Goal: Task Accomplishment & Management: Complete application form

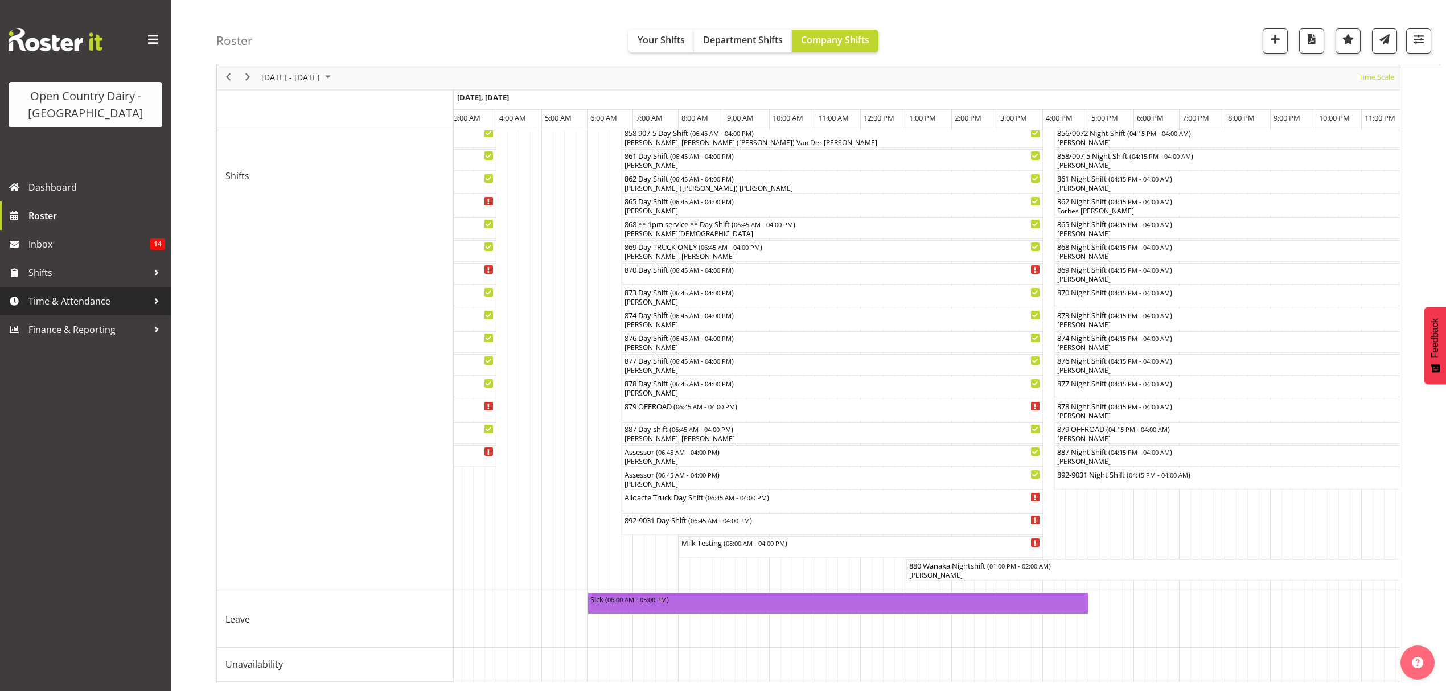
click at [124, 303] on span "Time & Attendance" at bounding box center [88, 301] width 120 height 17
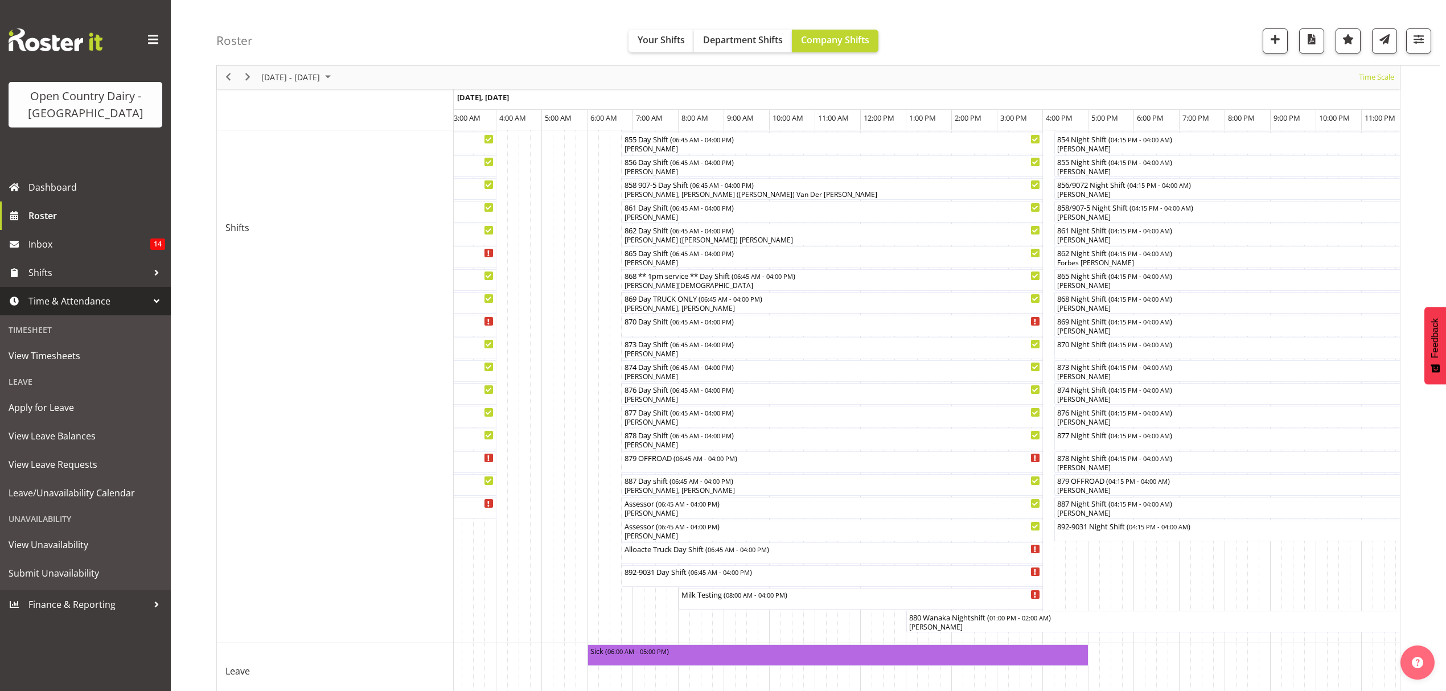
scroll to position [431, 0]
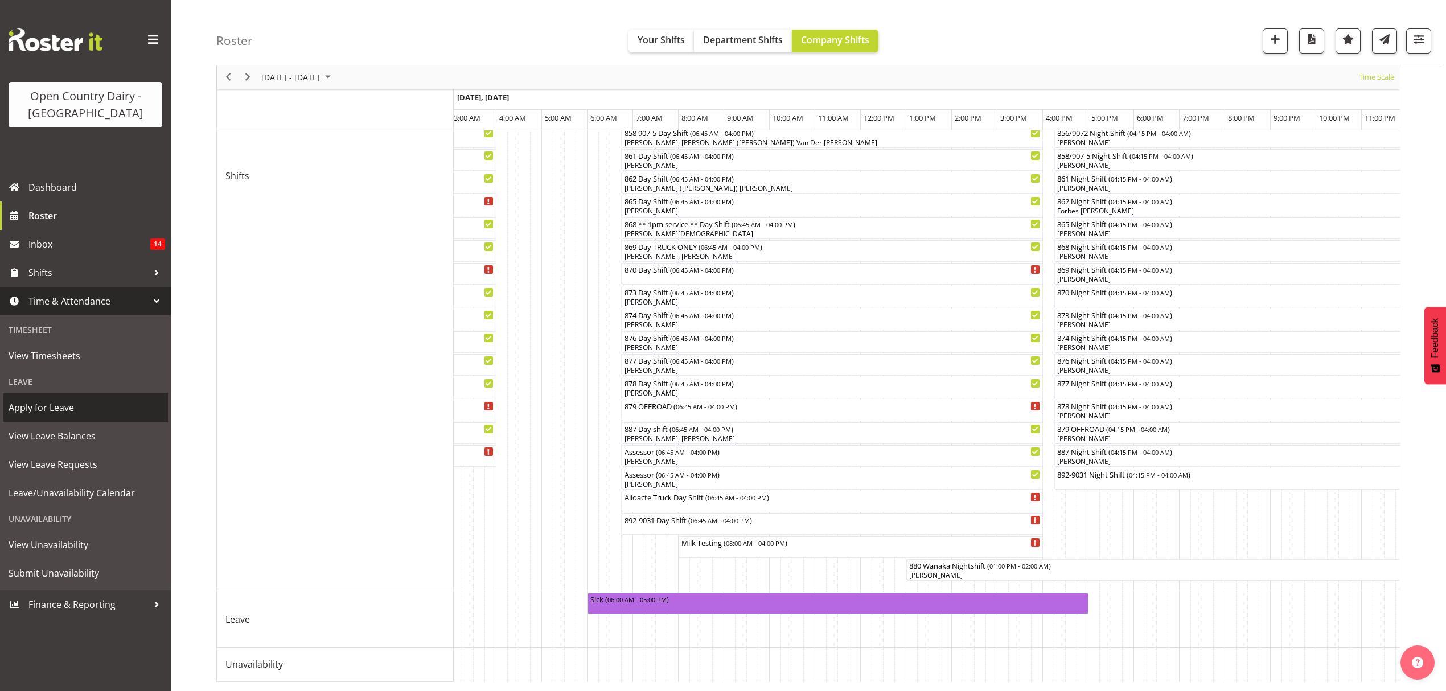
click at [68, 409] on span "Apply for Leave" at bounding box center [86, 407] width 154 height 17
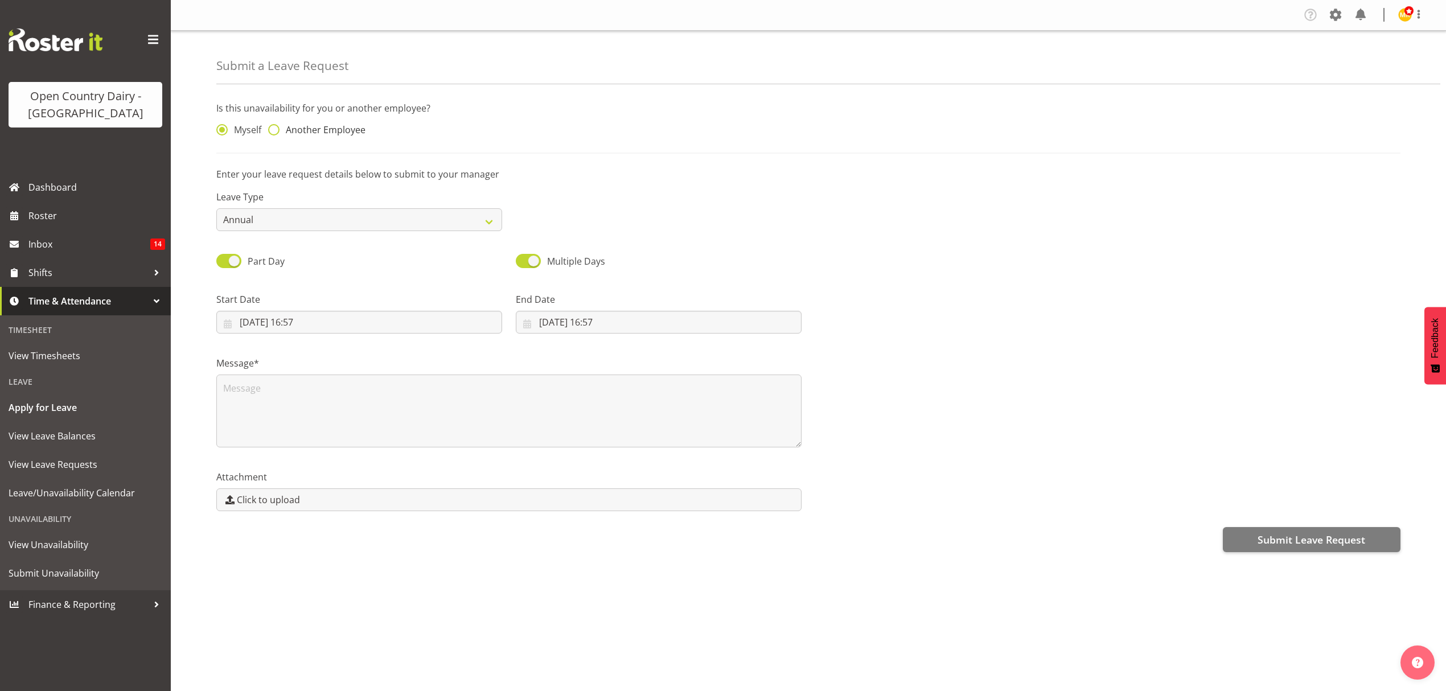
click at [289, 133] on span "Another Employee" at bounding box center [323, 129] width 86 height 11
click at [276, 133] on input "Another Employee" at bounding box center [271, 129] width 7 height 7
radio input "true"
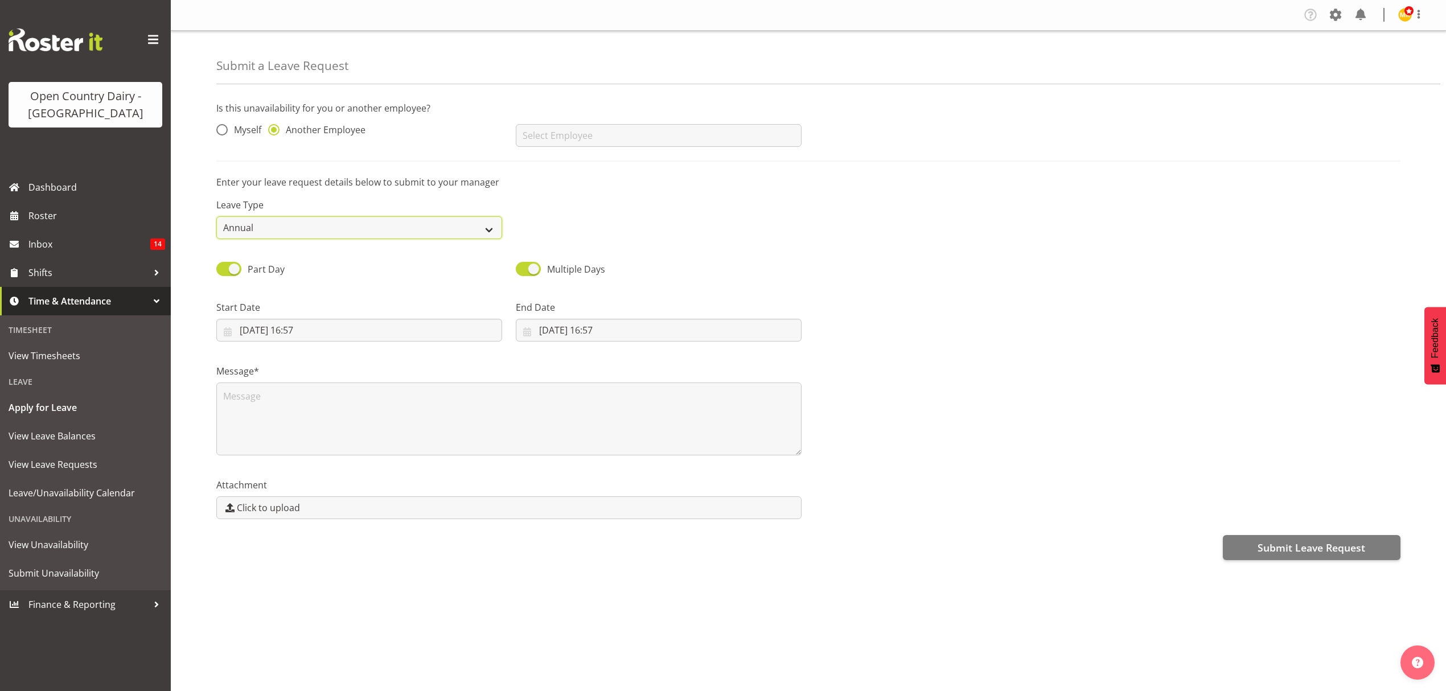
click at [329, 228] on select "Annual Sick Leave Without Pay Bereavement Domestic Violence Parental Jury Servi…" at bounding box center [359, 227] width 286 height 23
select select "Sick"
click at [216, 217] on select "Annual Sick Leave Without Pay Bereavement Domestic Violence Parental Jury Servi…" at bounding box center [359, 227] width 286 height 23
click at [581, 144] on input "text" at bounding box center [659, 135] width 286 height 23
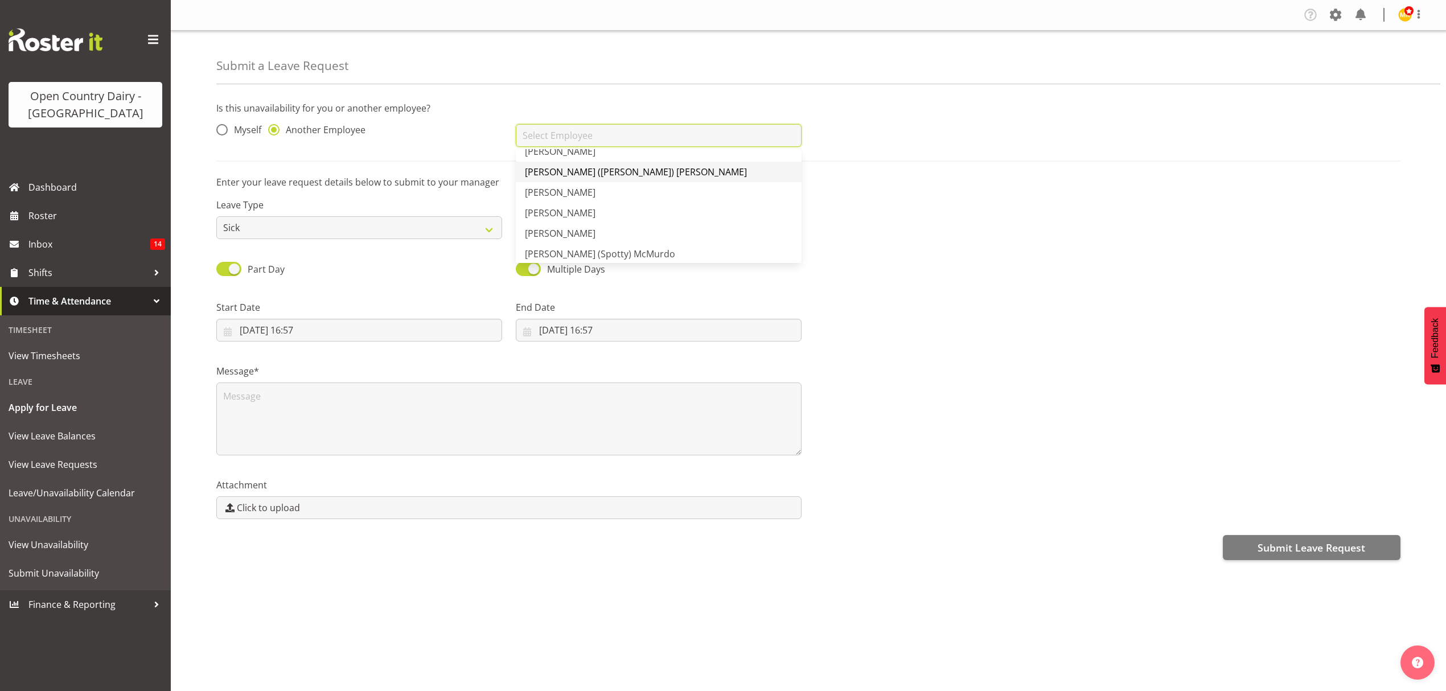
scroll to position [456, 0]
click at [592, 201] on link "Bruce Spencer" at bounding box center [659, 200] width 286 height 21
type input "Bruce Spencer"
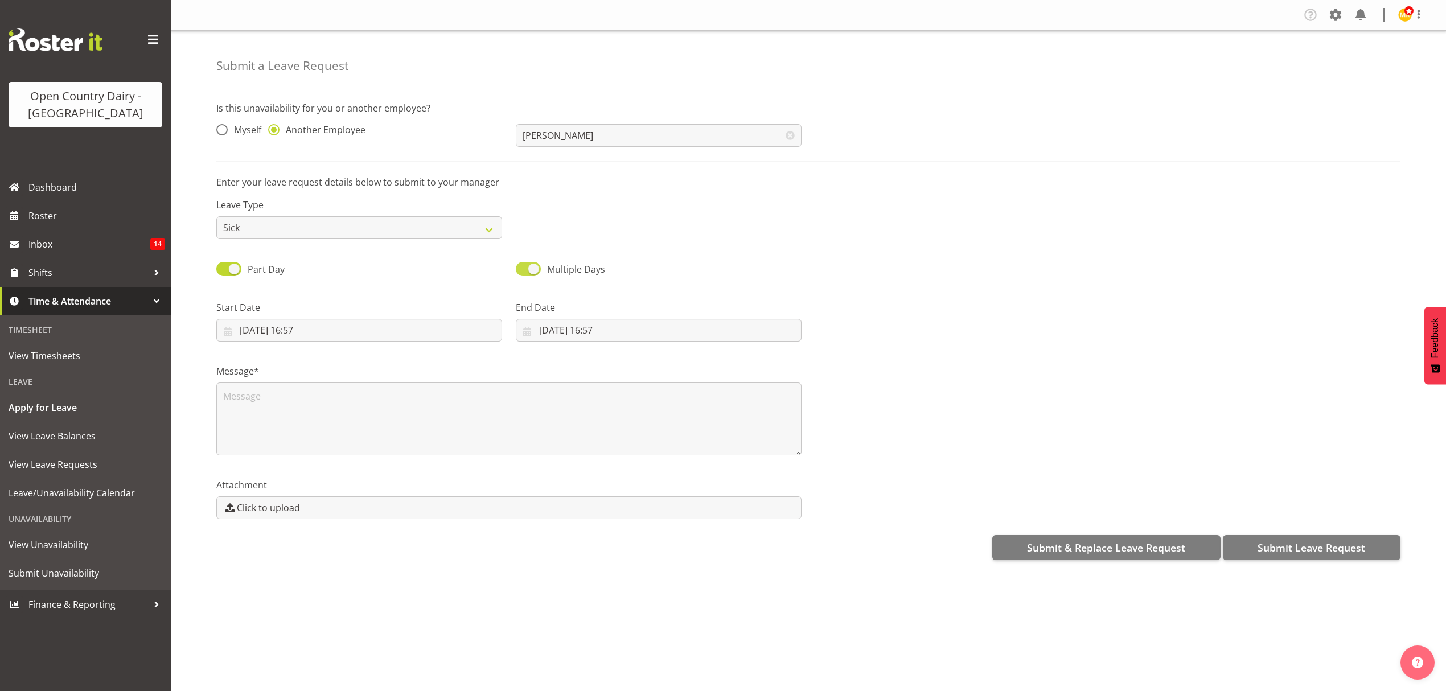
click at [531, 267] on span at bounding box center [528, 269] width 25 height 14
click at [523, 267] on input "Multiple Days" at bounding box center [519, 268] width 7 height 7
click at [549, 262] on div "Single Day" at bounding box center [659, 265] width 300 height 39
click at [524, 267] on span at bounding box center [528, 269] width 25 height 14
click at [523, 267] on input "Single Day" at bounding box center [519, 268] width 7 height 7
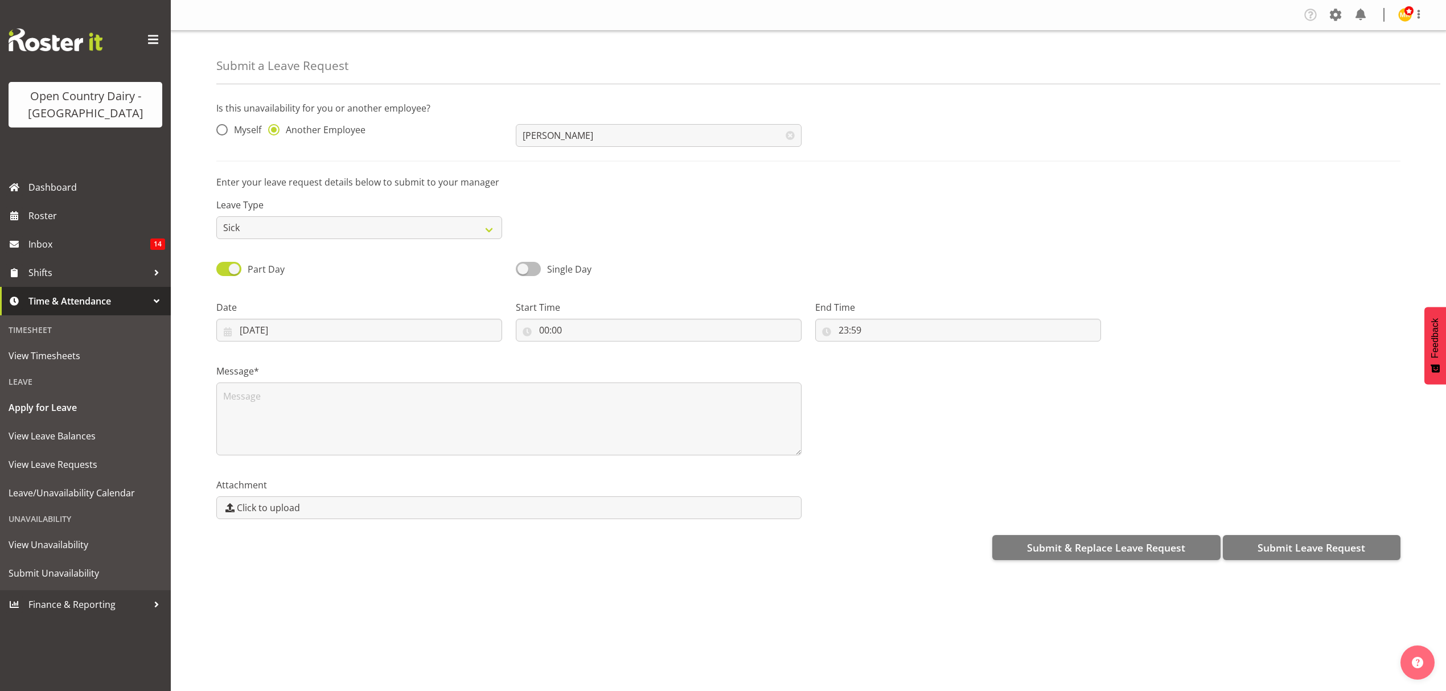
checkbox input "true"
click at [415, 339] on input "26/08/2025, 16:57" at bounding box center [359, 330] width 286 height 23
click at [314, 508] on link "27" at bounding box center [321, 508] width 23 height 22
type input "27/08/2025, 16:57"
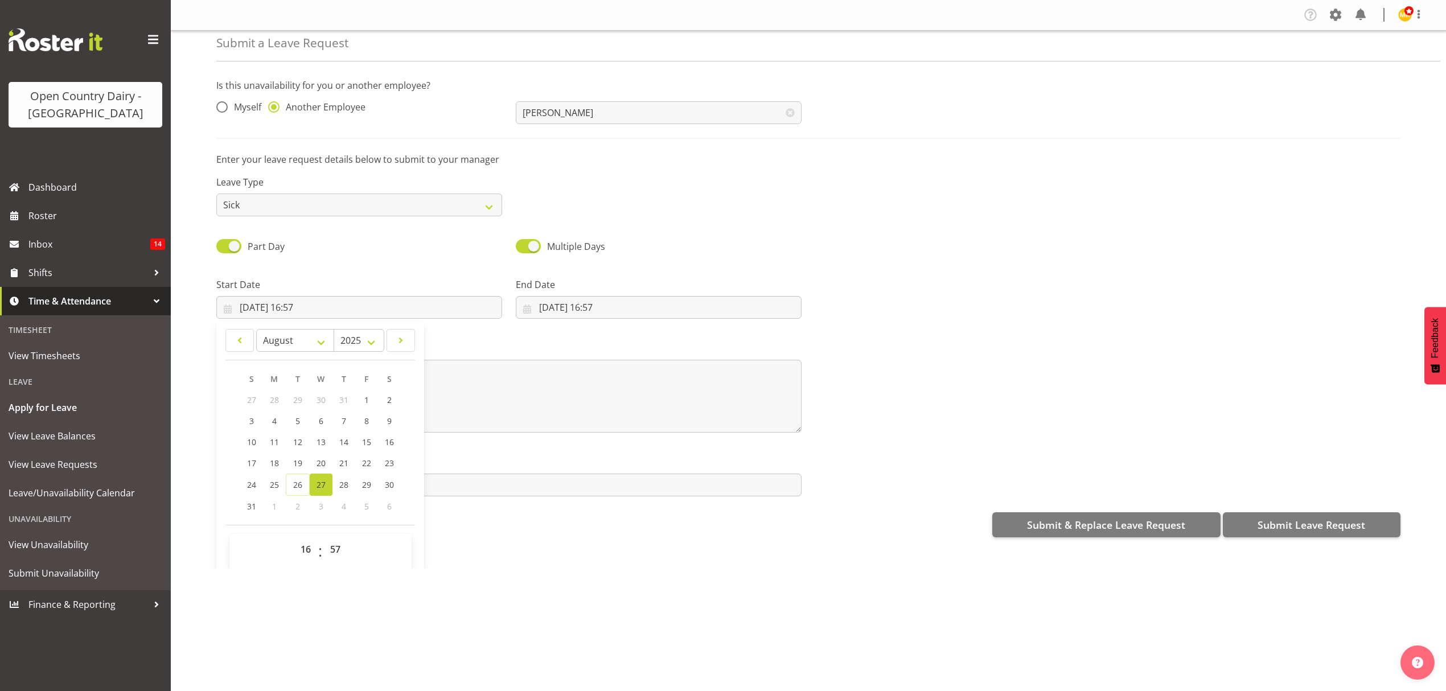
scroll to position [33, 0]
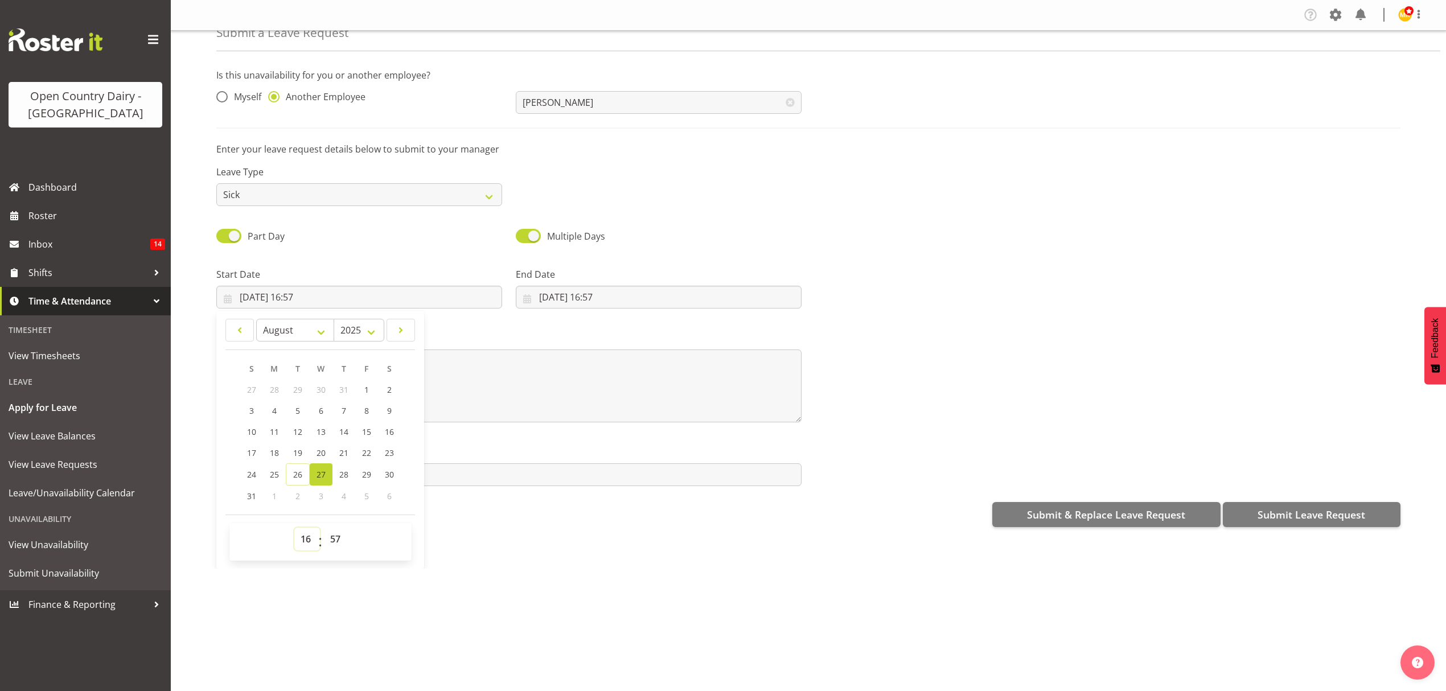
click at [301, 538] on select "00 01 02 03 04 05 06 07 08 09 10 11 12 13 14 15 16 17 18 19 20 21 22 23" at bounding box center [307, 539] width 26 height 23
select select "6"
click at [294, 529] on select "00 01 02 03 04 05 06 07 08 09 10 11 12 13 14 15 16 17 18 19 20 21 22 23" at bounding box center [307, 539] width 26 height 23
type input "27/08/2025, 06:57"
drag, startPoint x: 328, startPoint y: 526, endPoint x: 331, endPoint y: 533, distance: 7.6
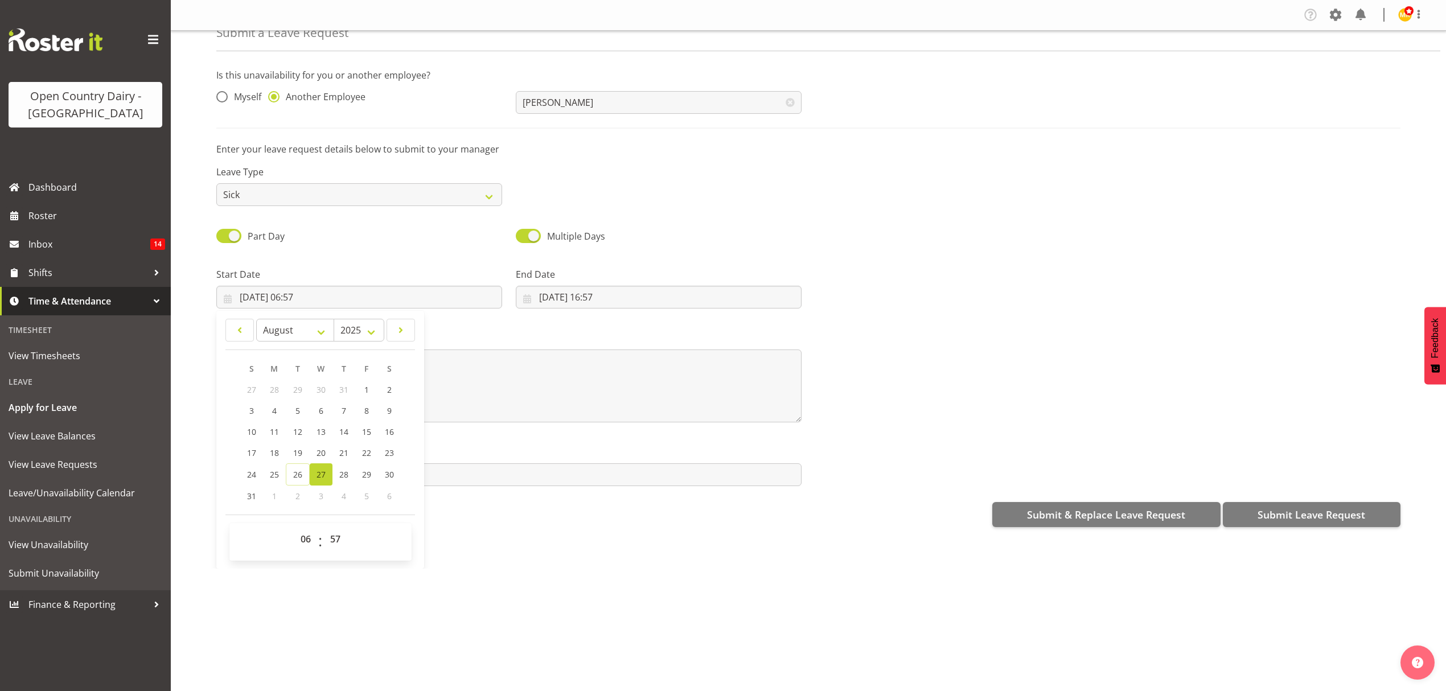
click at [331, 532] on div "00 01 02 03 04 05 06 07 08 09 10 11 12 13 14 15 16 17 18 19 20 21 22 23 : 00 01…" at bounding box center [320, 542] width 182 height 38
click at [333, 540] on select "00 01 02 03 04 05 06 07 08 09 10 11 12 13 14 15 16 17 18 19 20 21 22 23 24 25 2…" at bounding box center [337, 539] width 26 height 23
select select "0"
click at [324, 529] on select "00 01 02 03 04 05 06 07 08 09 10 11 12 13 14 15 16 17 18 19 20 21 22 23 24 25 2…" at bounding box center [337, 539] width 26 height 23
type input "27/08/2025, 06:00"
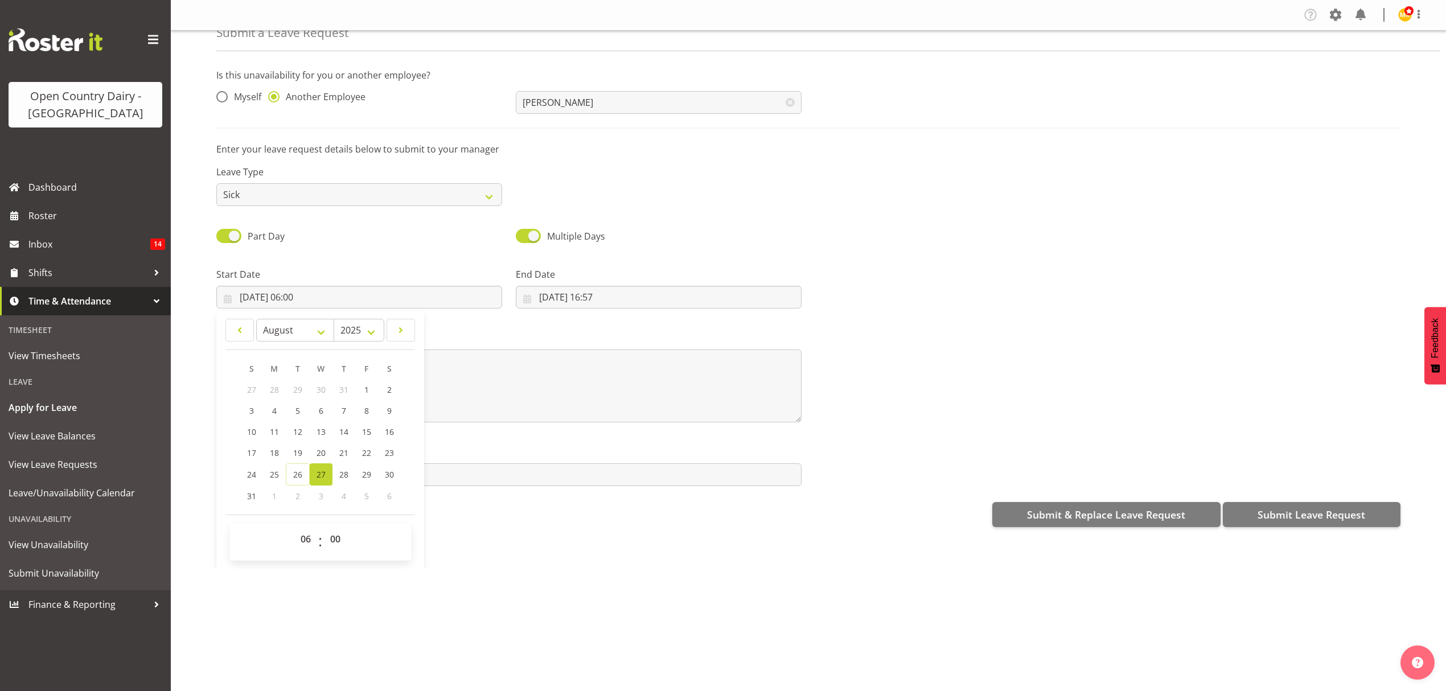
drag, startPoint x: 490, startPoint y: 515, endPoint x: 505, endPoint y: 502, distance: 19.3
click at [499, 506] on div "Submit & Replace Leave Request Submit Leave Request" at bounding box center [808, 513] width 1184 height 27
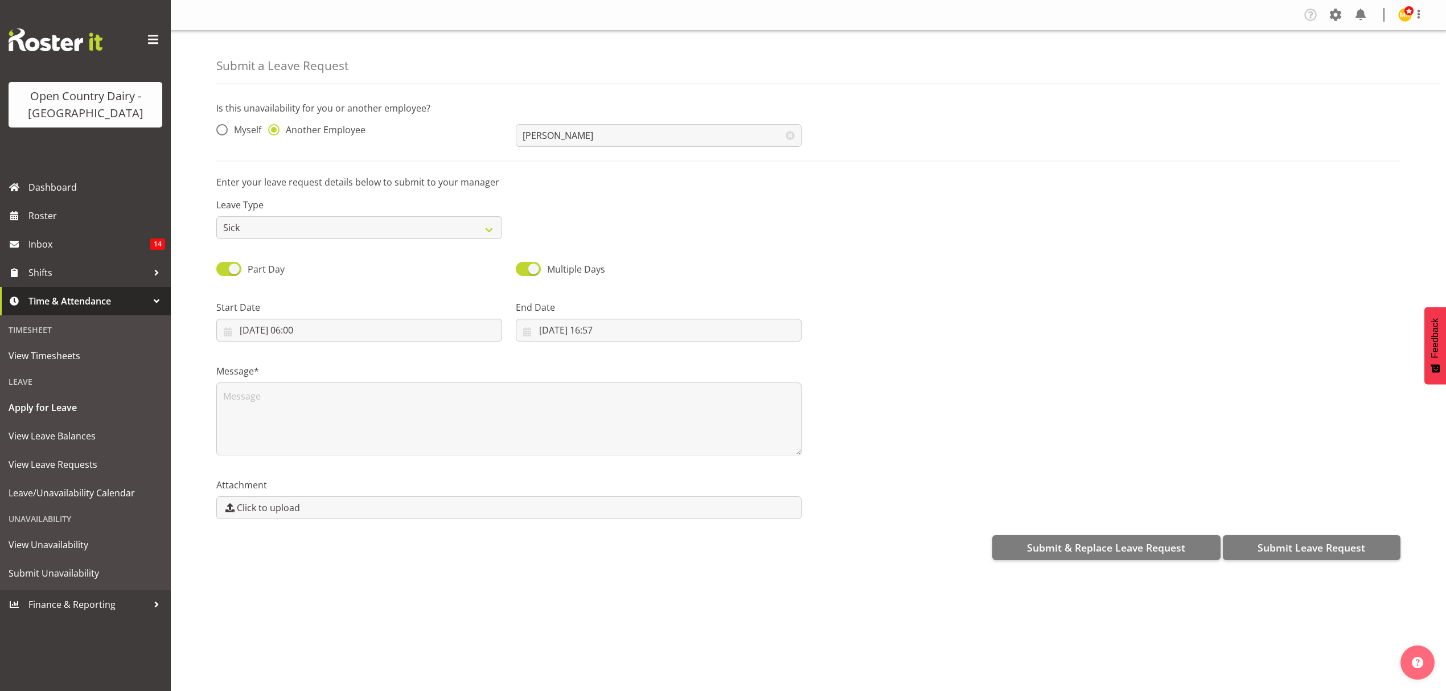
click at [628, 319] on div "End Date 26/08/2025, 16:57 January February March April May June July August Se…" at bounding box center [659, 321] width 286 height 41
click at [628, 334] on input "26/08/2025, 16:57" at bounding box center [659, 330] width 286 height 23
click at [609, 506] on link "27" at bounding box center [620, 508] width 23 height 22
type input "27/08/2025, 16:57"
click at [957, 346] on div at bounding box center [1108, 317] width 599 height 64
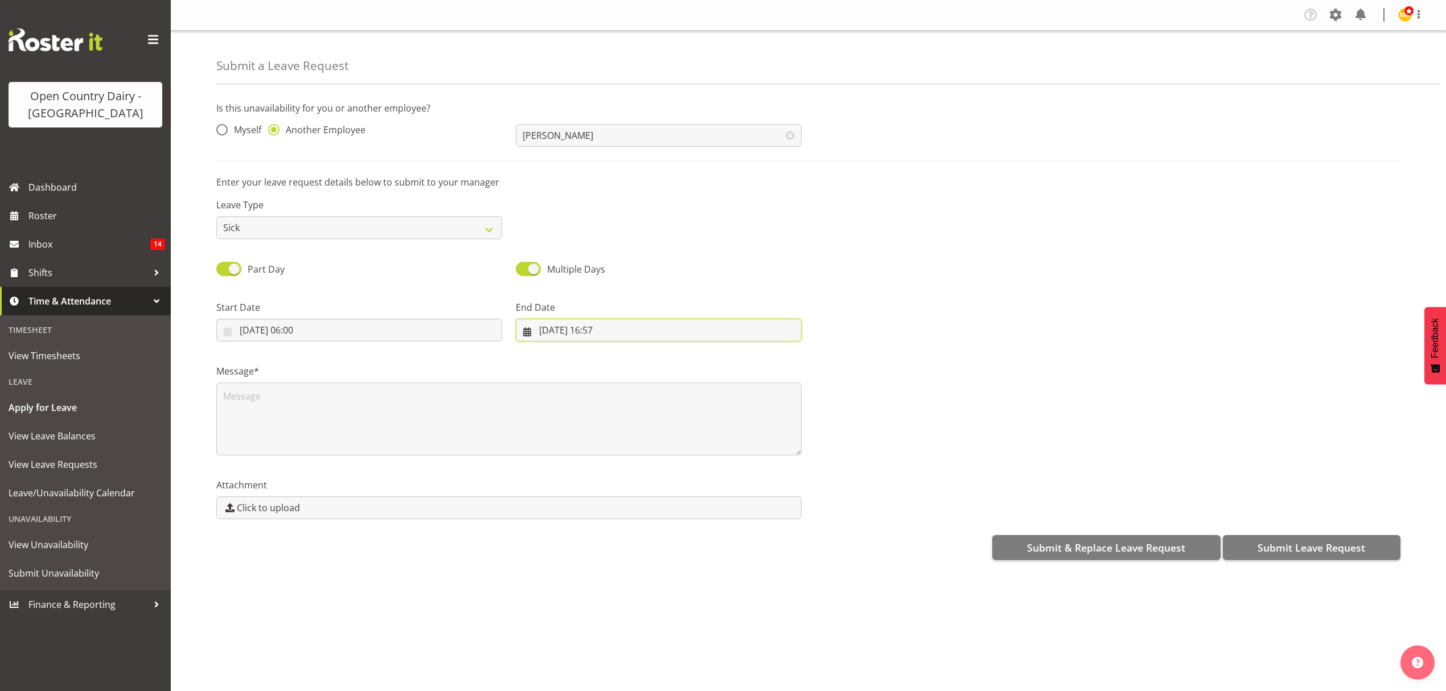
click at [731, 339] on input "27/08/2025, 16:57" at bounding box center [659, 330] width 286 height 23
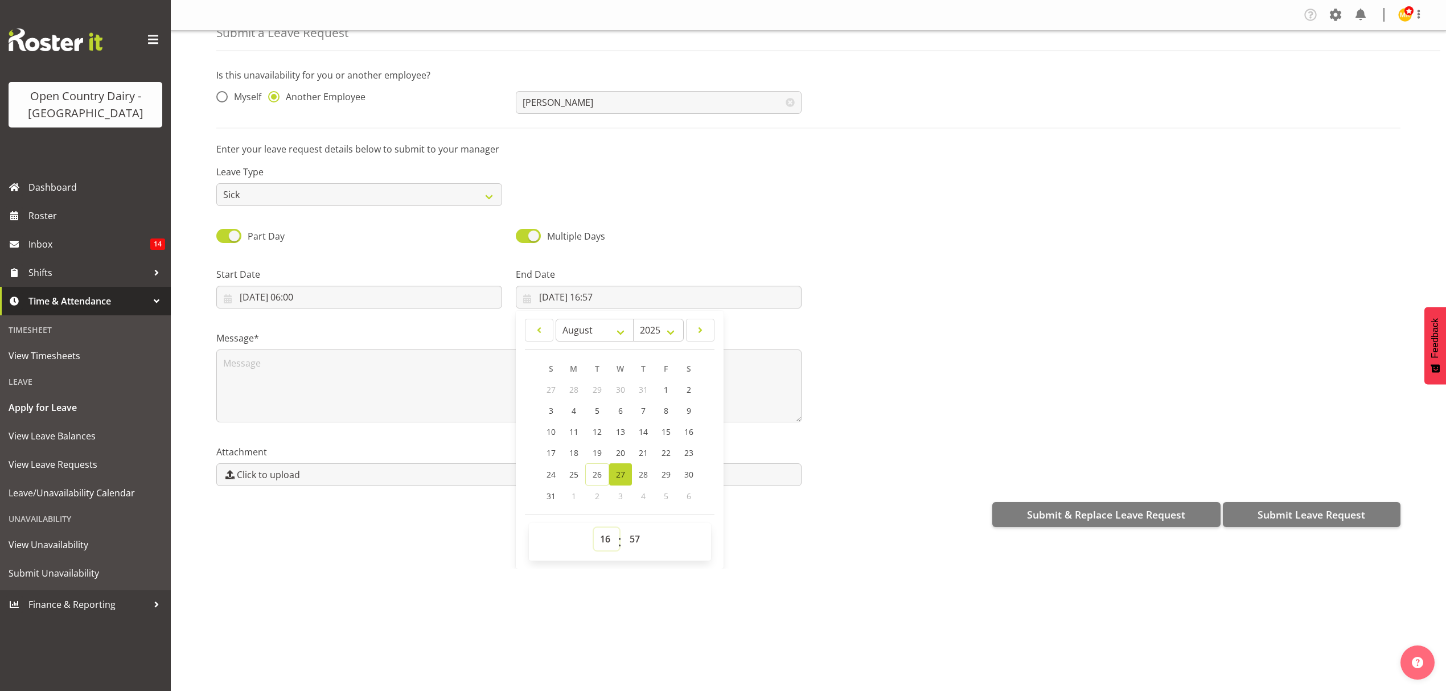
click at [598, 543] on select "00 01 02 03 04 05 06 07 08 09 10 11 12 13 14 15 16 17 18 19 20 21 22 23" at bounding box center [607, 539] width 26 height 23
select select "14"
click at [594, 529] on select "00 01 02 03 04 05 06 07 08 09 10 11 12 13 14 15 16 17 18 19 20 21 22 23" at bounding box center [607, 539] width 26 height 23
type input "27/08/2025, 14:57"
drag, startPoint x: 629, startPoint y: 545, endPoint x: 629, endPoint y: 538, distance: 6.8
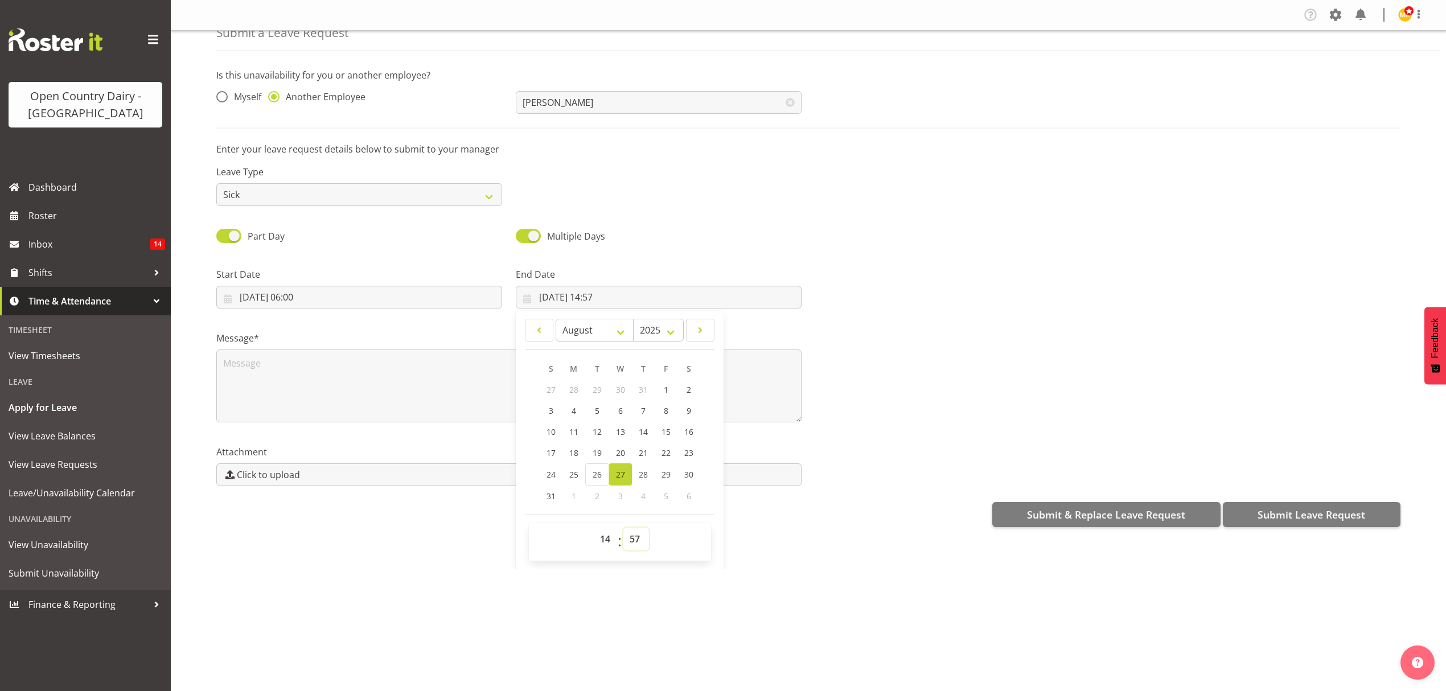
click at [629, 545] on select "00 01 02 03 04 05 06 07 08 09 10 11 12 13 14 15 16 17 18 19 20 21 22 23 24 25 2…" at bounding box center [637, 539] width 26 height 23
click at [638, 530] on select "00 01 02 03 04 05 06 07 08 09 10 11 12 13 14 15 16 17 18 19 20 21 22 23 24 25 2…" at bounding box center [637, 539] width 26 height 23
click at [629, 539] on select "00 01 02 03 04 05 06 07 08 09 10 11 12 13 14 15 16 17 18 19 20 21 22 23 24 25 2…" at bounding box center [637, 539] width 26 height 23
click at [624, 544] on select "00 01 02 03 04 05 06 07 08 09 10 11 12 13 14 15 16 17 18 19 20 21 22 23 24 25 2…" at bounding box center [637, 539] width 26 height 23
select select "0"
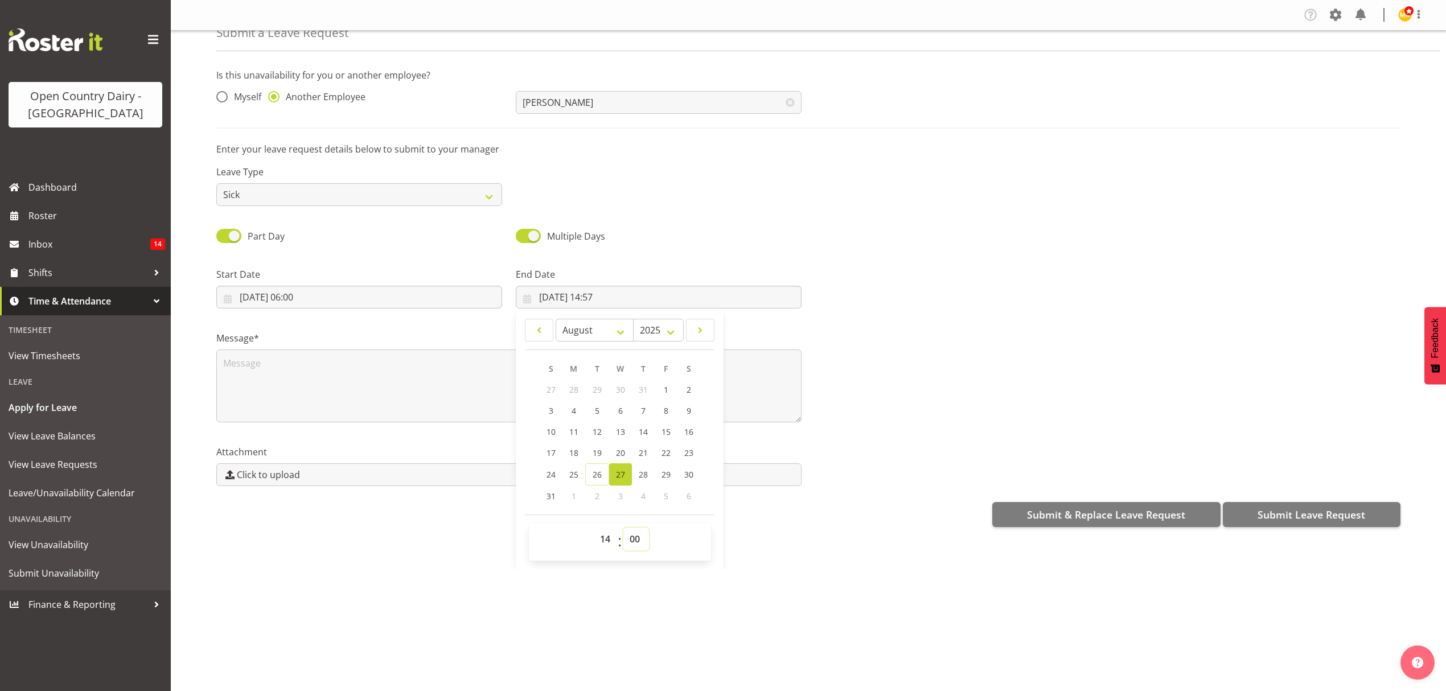
click at [624, 529] on select "00 01 02 03 04 05 06 07 08 09 10 11 12 13 14 15 16 17 18 19 20 21 22 23 24 25 2…" at bounding box center [637, 539] width 26 height 23
type input "27/08/2025, 14:00"
click at [441, 568] on div "Submit a Leave Request Is this unavailability for you or another employee? Myse…" at bounding box center [809, 300] width 1276 height 538
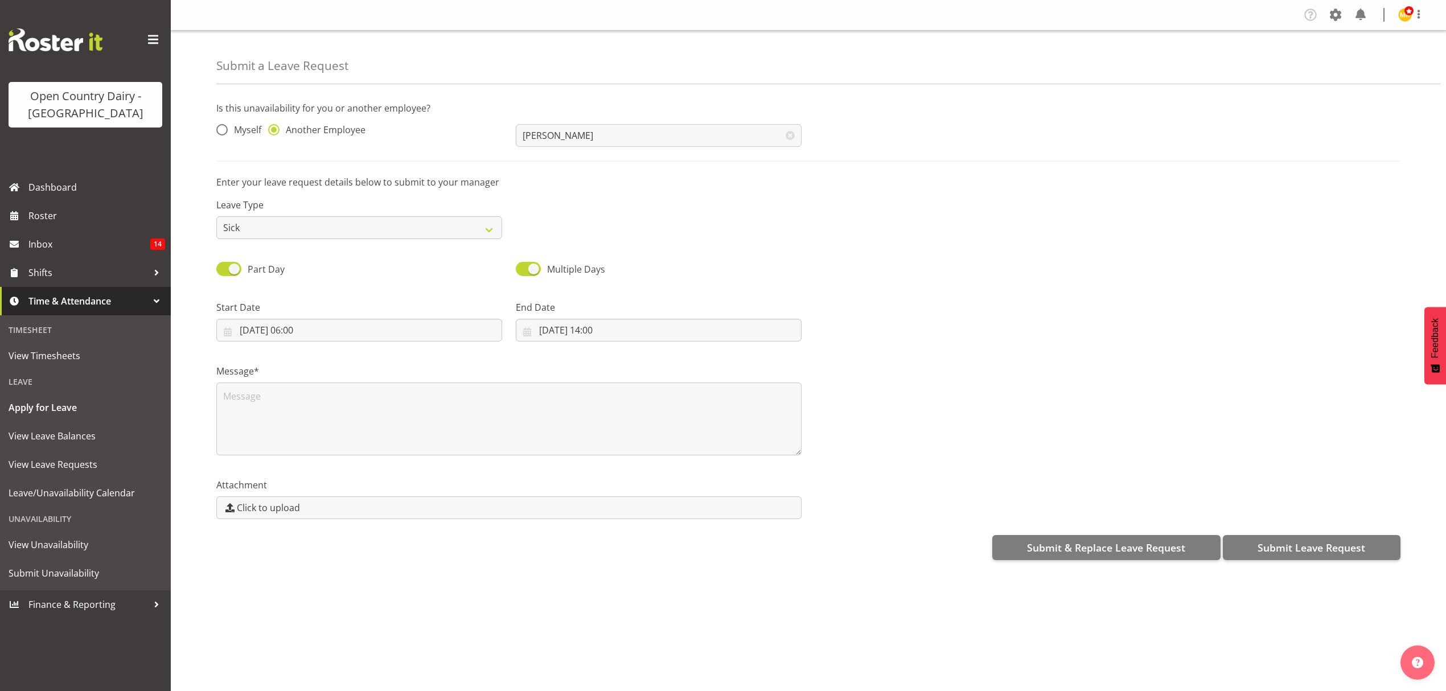
scroll to position [0, 0]
click at [626, 322] on input "27/08/2025, 14:00" at bounding box center [659, 330] width 286 height 23
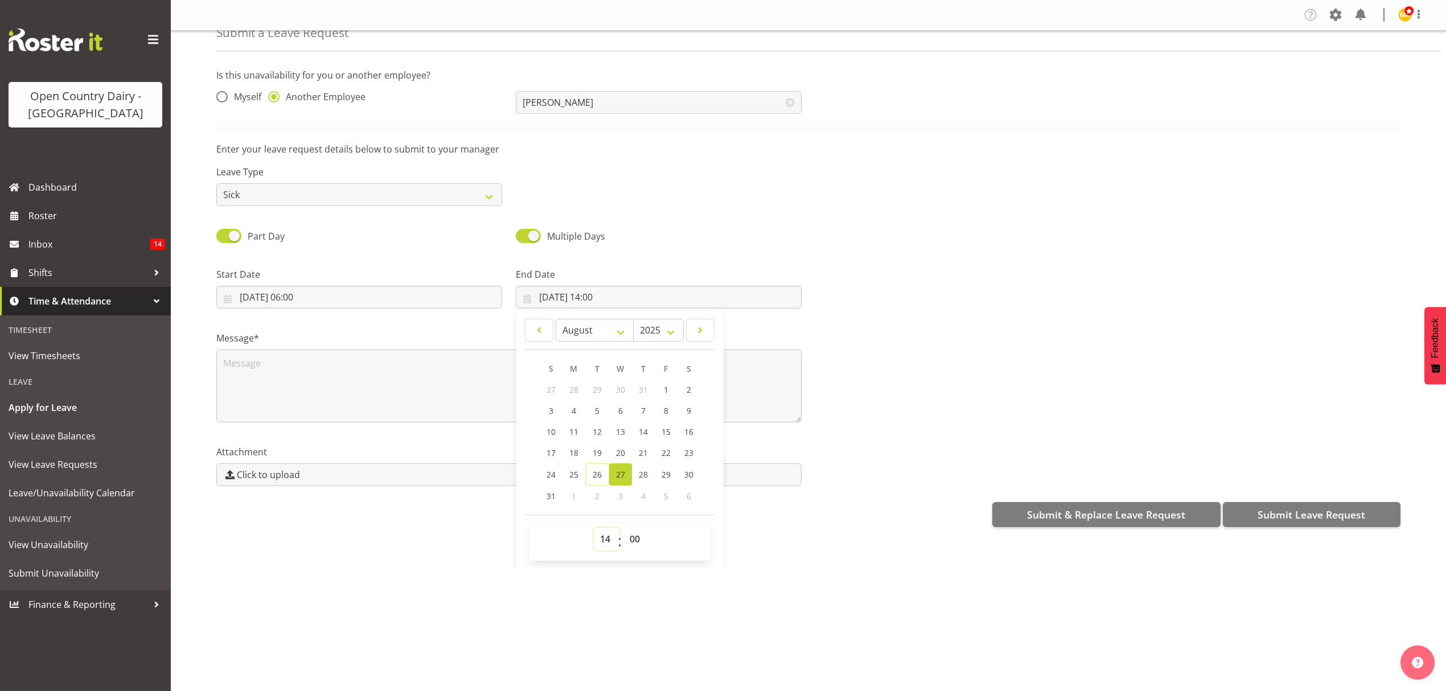
click at [598, 534] on select "00 01 02 03 04 05 06 07 08 09 10 11 12 13 14 15 16 17 18 19 20 21 22 23" at bounding box center [607, 539] width 26 height 23
select select "16"
click at [594, 529] on select "00 01 02 03 04 05 06 07 08 09 10 11 12 13 14 15 16 17 18 19 20 21 22 23" at bounding box center [607, 539] width 26 height 23
type input "27/08/2025, 16:00"
click at [715, 241] on div "Multiple Days" at bounding box center [659, 237] width 286 height 16
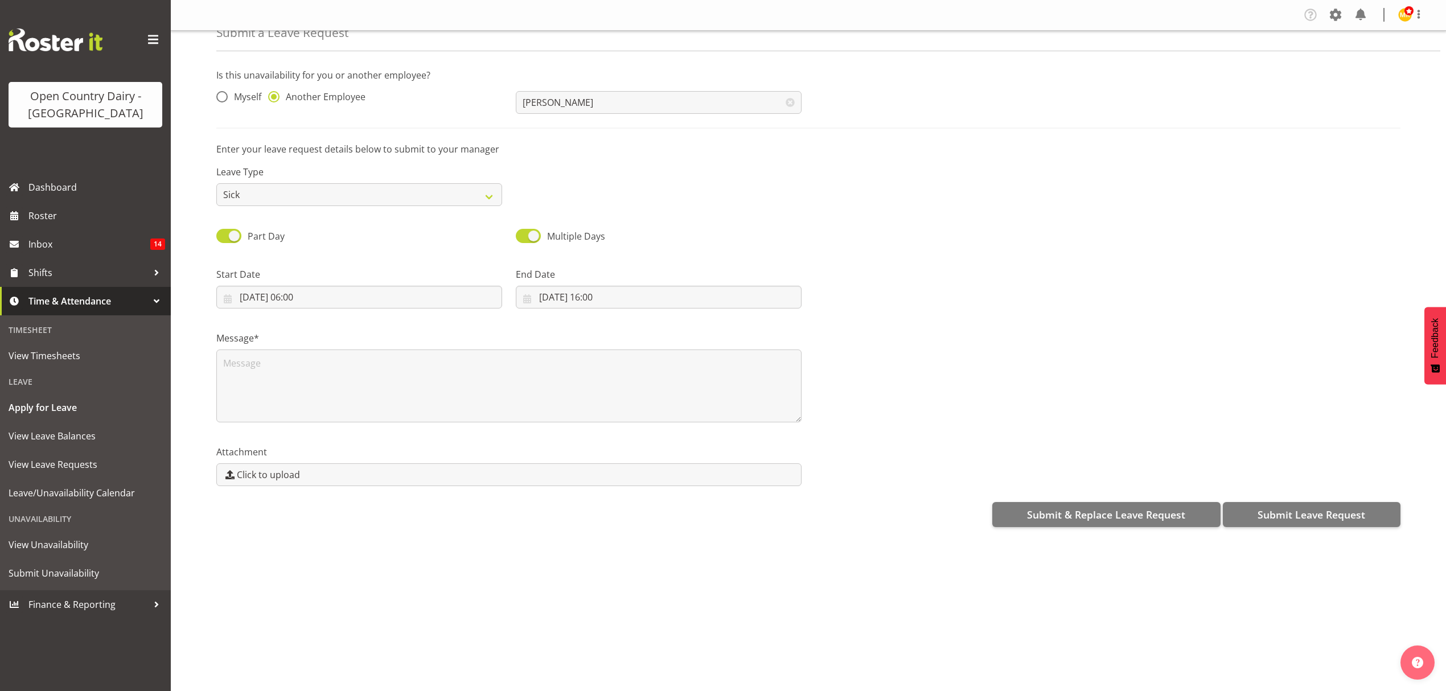
scroll to position [0, 0]
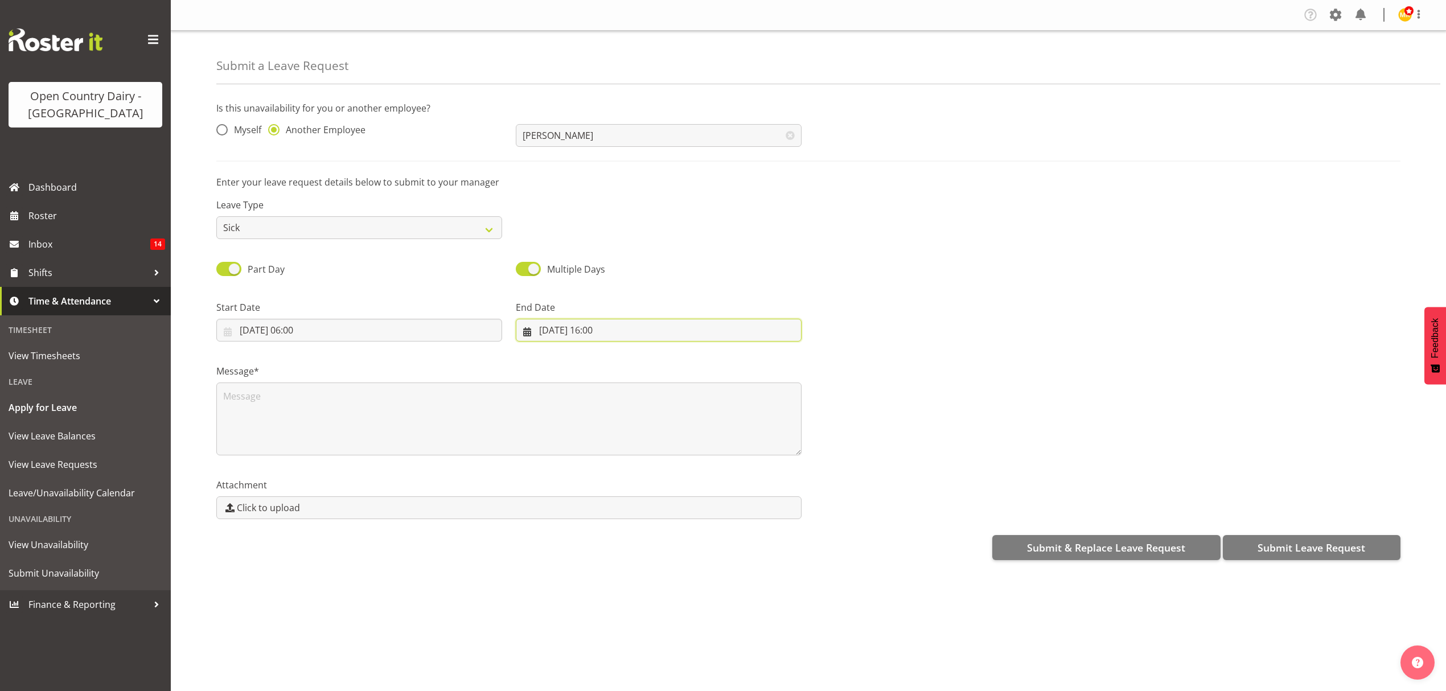
click at [610, 321] on input "27/08/2025, 16:00" at bounding box center [659, 330] width 286 height 23
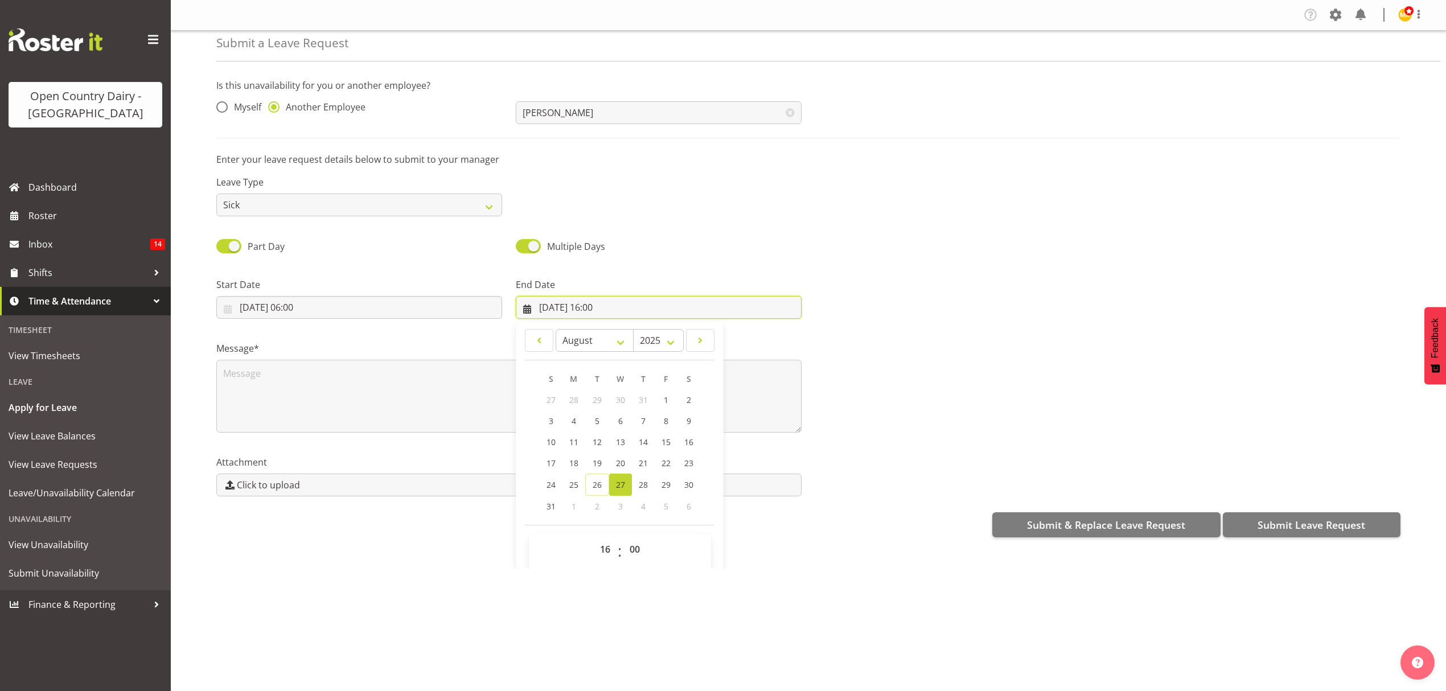
scroll to position [33, 0]
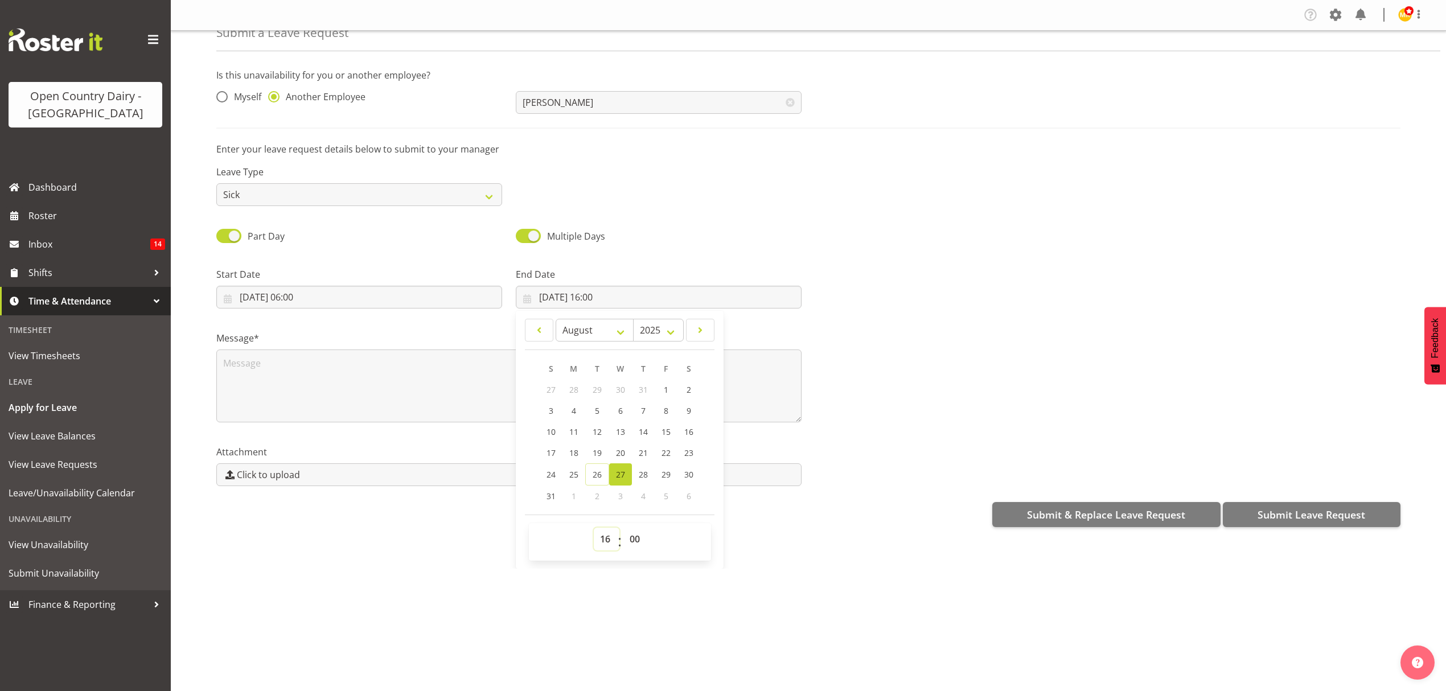
click at [604, 541] on select "00 01 02 03 04 05 06 07 08 09 10 11 12 13 14 15 16 17 18 19 20 21 22 23" at bounding box center [607, 539] width 26 height 23
click at [607, 542] on select "00 01 02 03 04 05 06 07 08 09 10 11 12 13 14 15 16 17 18 19 20 21 22 23" at bounding box center [607, 539] width 26 height 23
select select "17"
click at [594, 529] on select "00 01 02 03 04 05 06 07 08 09 10 11 12 13 14 15 16 17 18 19 20 21 22 23" at bounding box center [607, 539] width 26 height 23
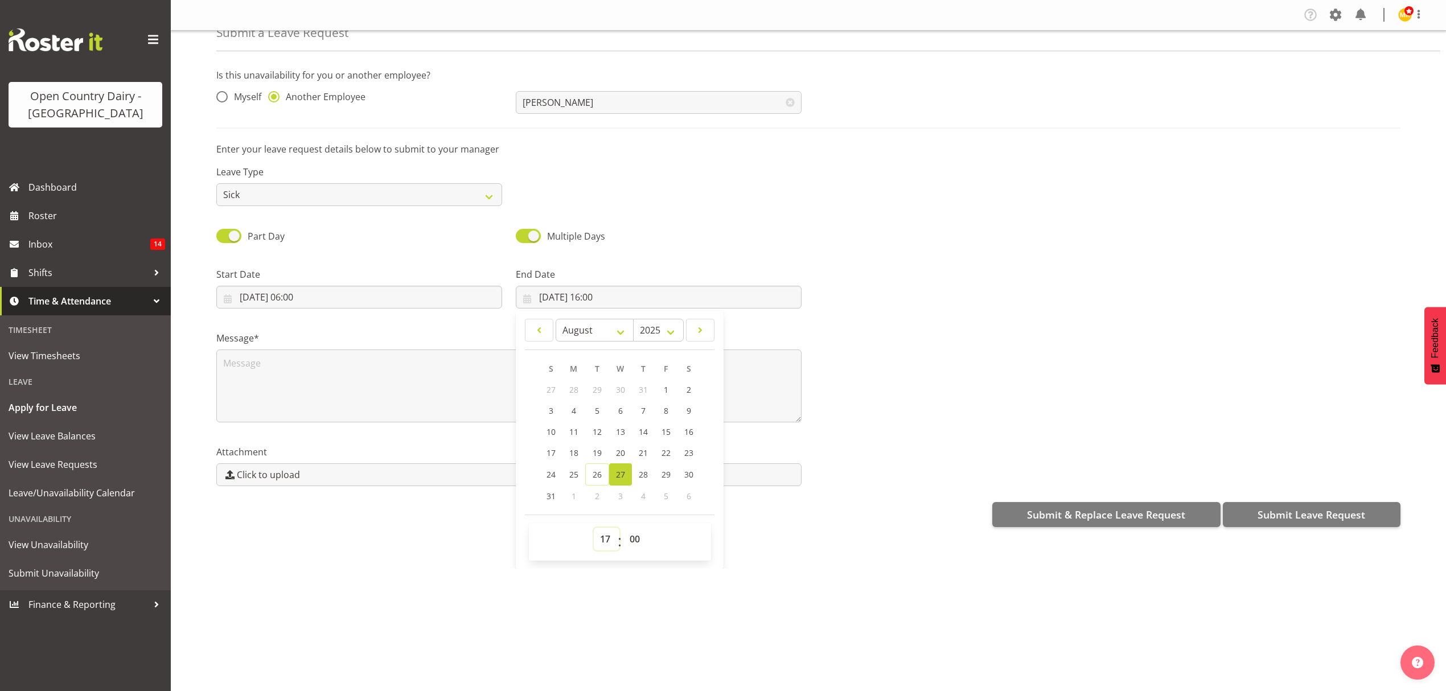
type input "27/08/2025, 17:00"
click at [573, 612] on div "Company Settings Roles & Skills Tasks Jobs Employees Locations & Departments Ac…" at bounding box center [809, 345] width 1276 height 691
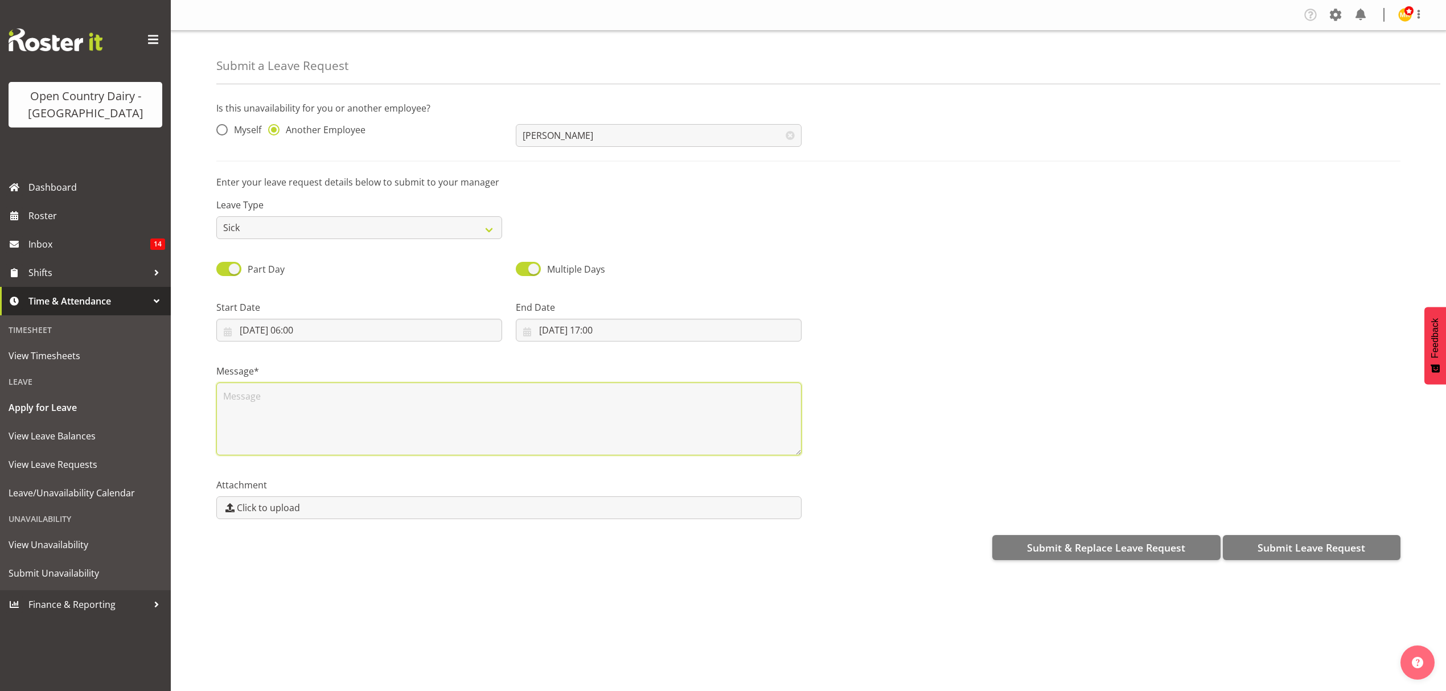
click at [563, 386] on textarea at bounding box center [508, 419] width 585 height 73
type textarea "called in sick"
click at [1310, 540] on button "Submit Leave Request" at bounding box center [1312, 547] width 178 height 25
click at [1310, 540] on div "Submit & Replace Leave Request Submit Leave Request" at bounding box center [808, 546] width 1184 height 27
